Goal: Navigation & Orientation: Find specific page/section

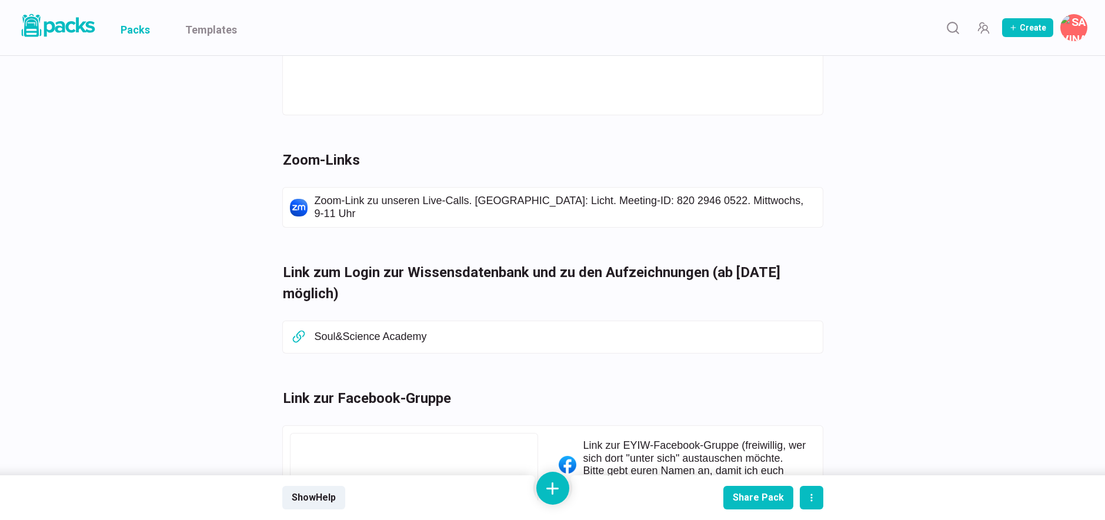
click at [128, 33] on link "Packs" at bounding box center [135, 27] width 29 height 55
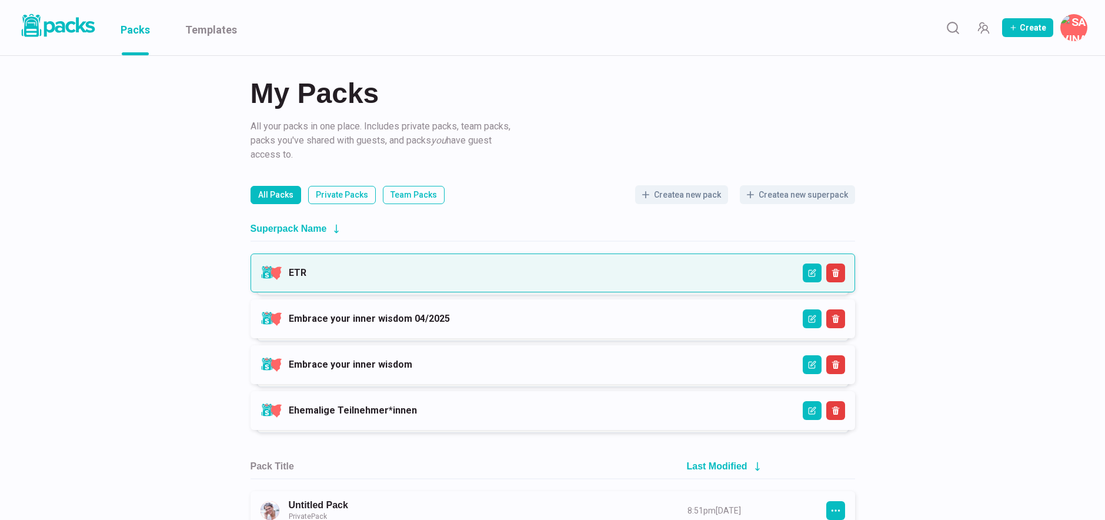
click at [306, 274] on link "ETR" at bounding box center [298, 272] width 18 height 11
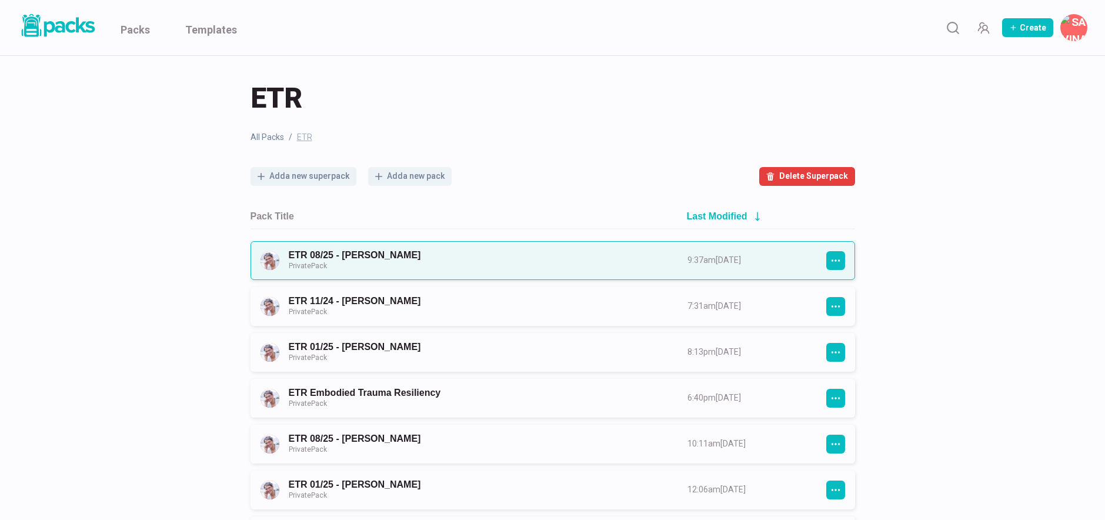
click at [457, 257] on link "ETR 08/25 - [PERSON_NAME] Private Pack" at bounding box center [478, 260] width 378 height 22
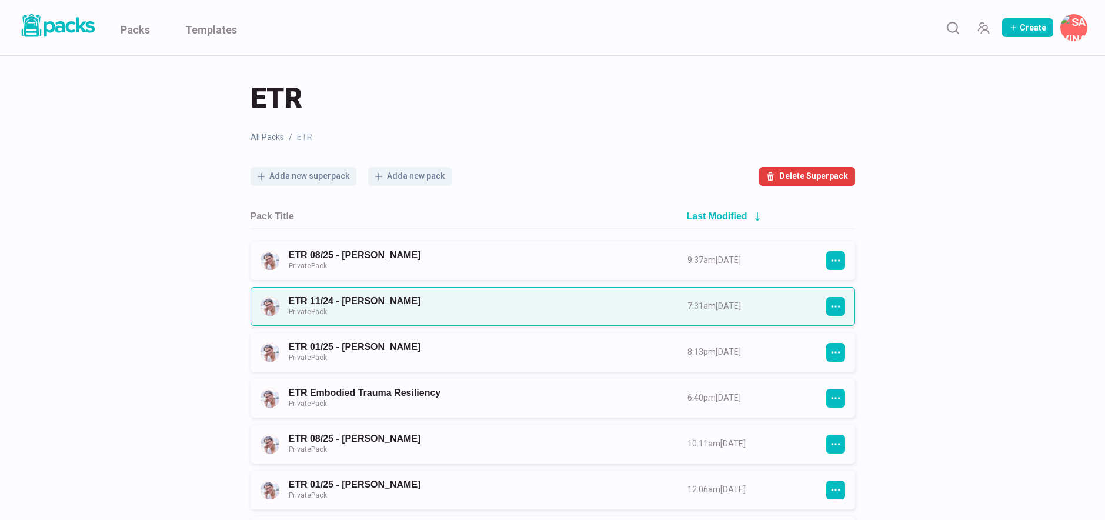
click at [425, 308] on link "ETR 11/24 - [PERSON_NAME] Private Pack" at bounding box center [478, 306] width 378 height 22
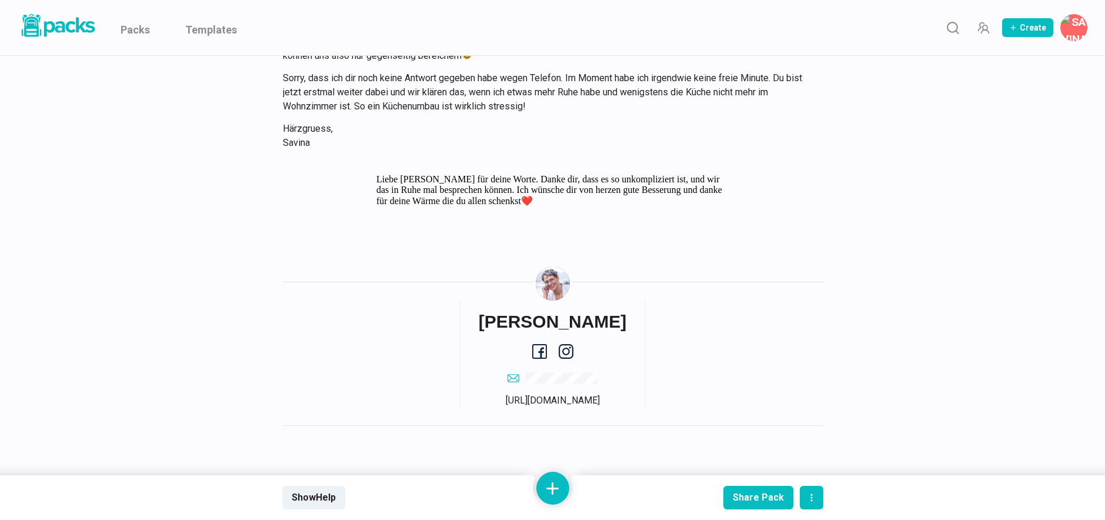
scroll to position [8869, 0]
click at [133, 29] on link "Packs" at bounding box center [135, 27] width 29 height 55
